Goal: Communication & Community: Participate in discussion

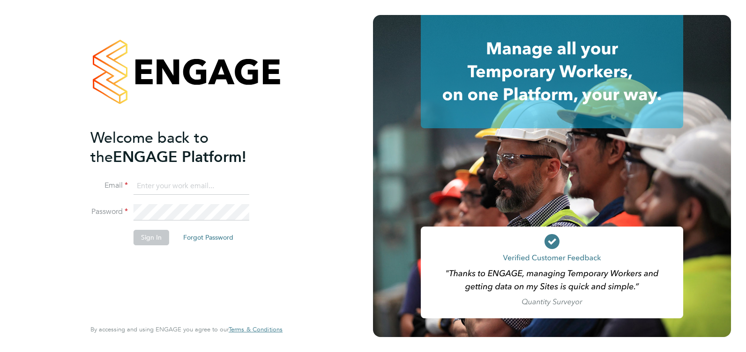
type input "[PERSON_NAME][EMAIL_ADDRESS][PERSON_NAME][DOMAIN_NAME]"
click at [149, 242] on button "Sign In" at bounding box center [151, 237] width 36 height 15
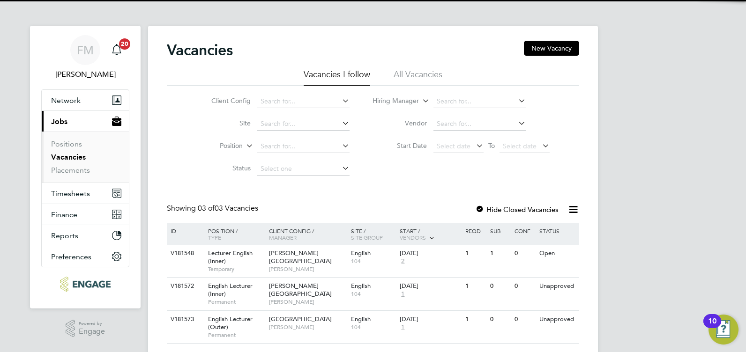
scroll to position [26, 0]
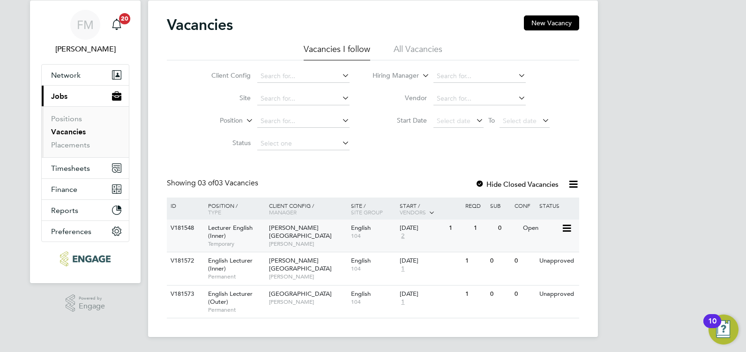
click at [308, 240] on span "[PERSON_NAME]" at bounding box center [307, 243] width 77 height 7
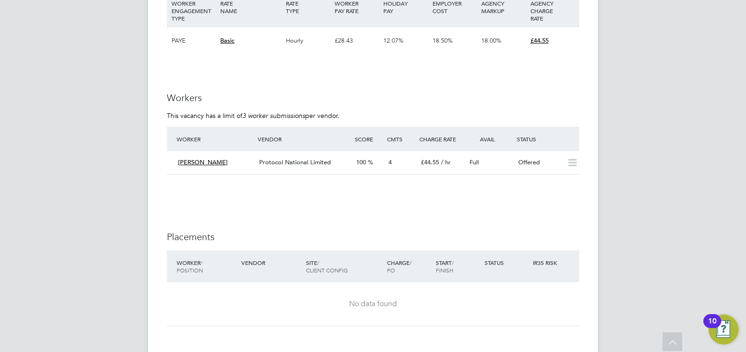
scroll to position [1546, 0]
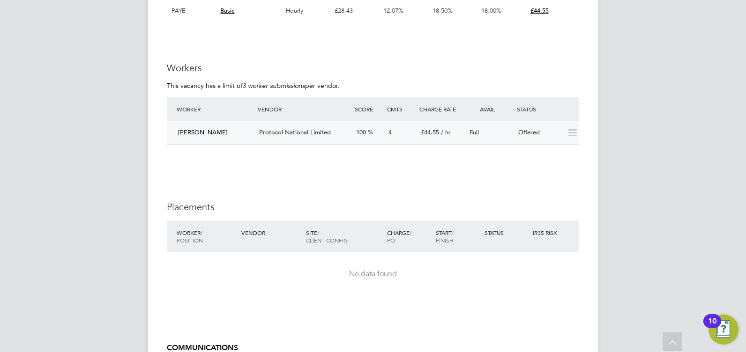
click at [396, 141] on div "4" at bounding box center [401, 132] width 32 height 15
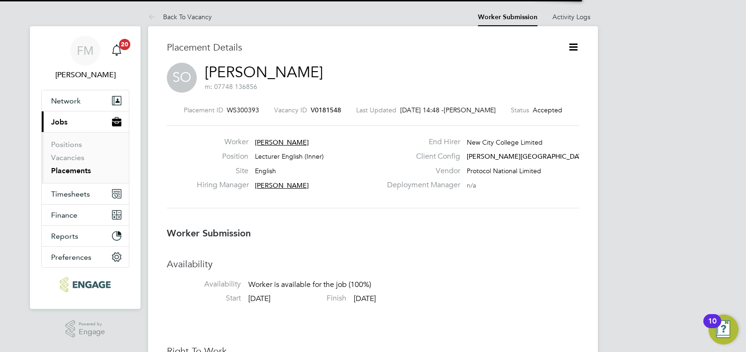
scroll to position [5, 5]
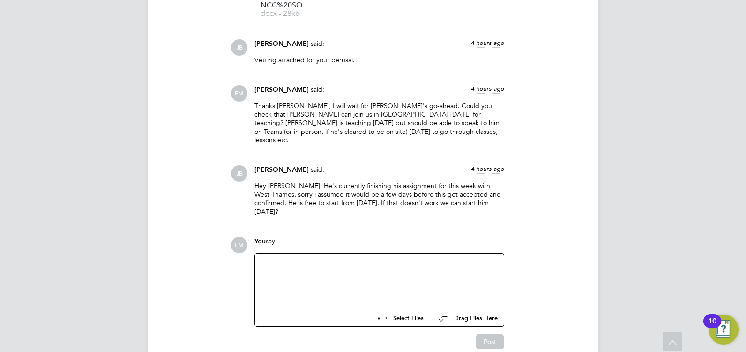
drag, startPoint x: 300, startPoint y: 204, endPoint x: 254, endPoint y: 180, distance: 52.4
click at [254, 180] on div "Josh Boulding said: 4 hours ago Hey Fiona, He's currently finishing his assignm…" at bounding box center [379, 194] width 259 height 58
drag, startPoint x: 254, startPoint y: 180, endPoint x: 305, endPoint y: 200, distance: 54.7
click at [305, 200] on p "Hey Fiona, He's currently finishing his assignment for this week with West Tham…" at bounding box center [379, 199] width 250 height 34
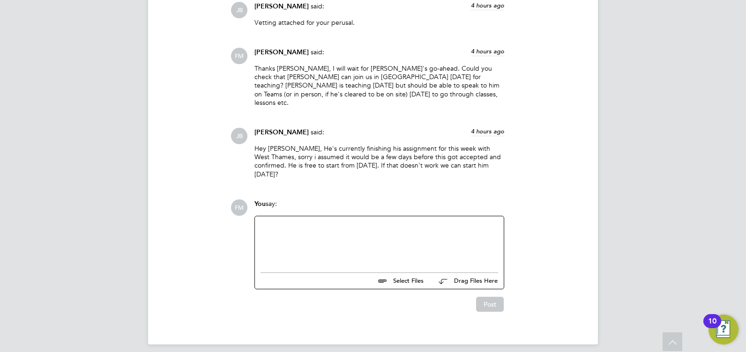
click at [316, 229] on div at bounding box center [378, 242] width 237 height 40
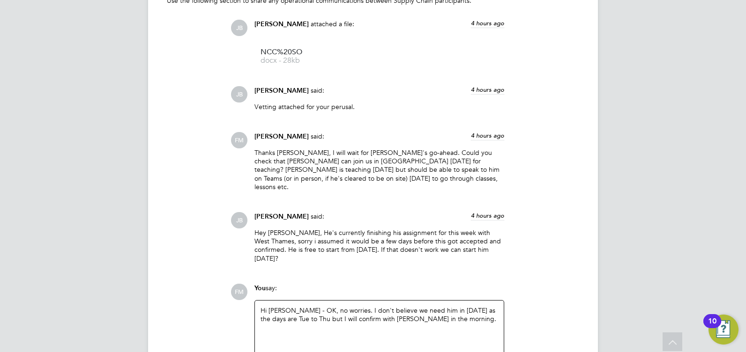
scroll to position [974, 0]
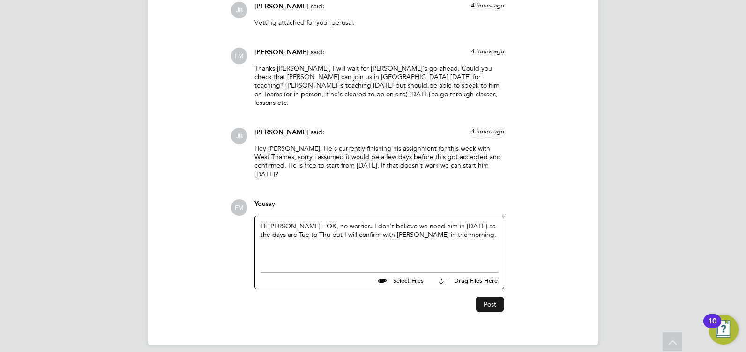
click at [488, 299] on button "Post" at bounding box center [490, 304] width 28 height 15
